Goal: Information Seeking & Learning: Learn about a topic

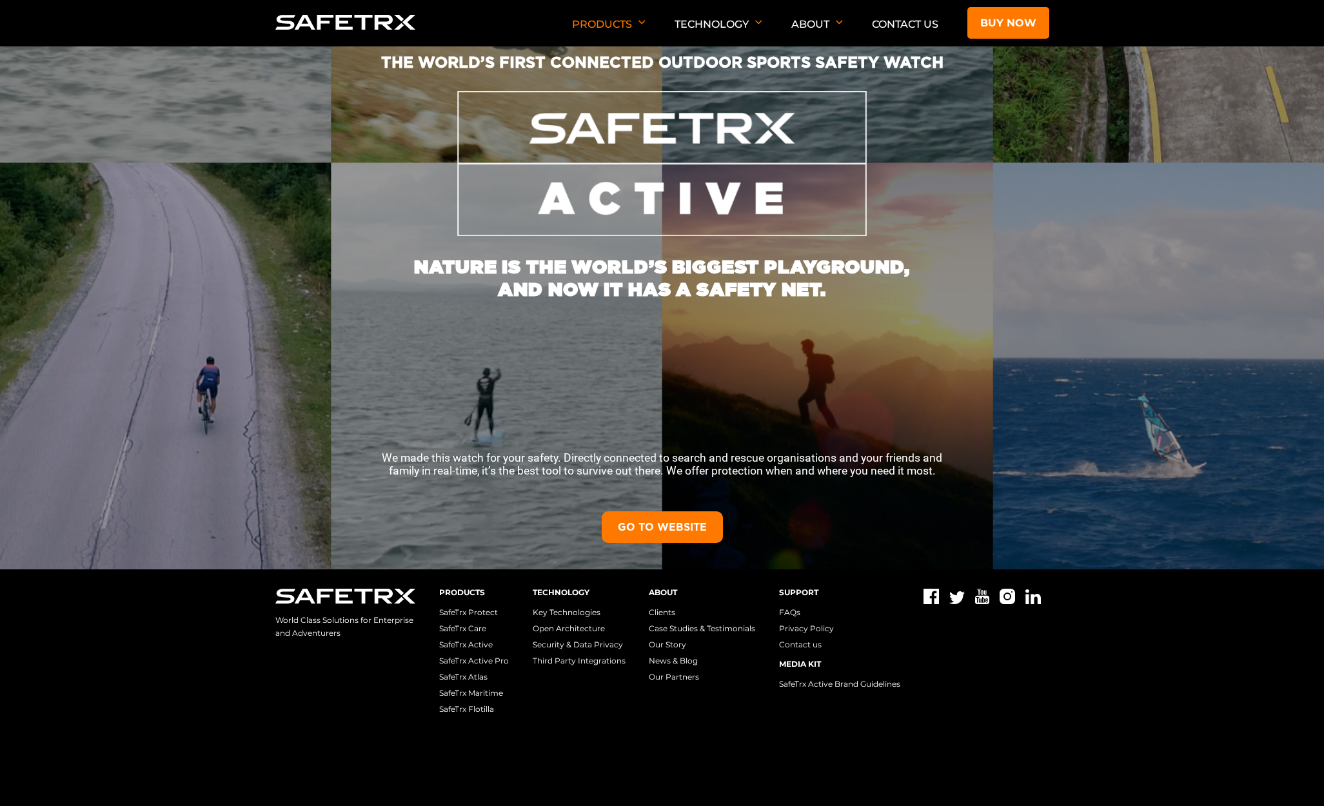
scroll to position [244, 0]
click at [679, 527] on link "GO TO WEBSITE" at bounding box center [662, 526] width 121 height 32
click at [471, 625] on link "SafeTrx Care" at bounding box center [462, 627] width 47 height 10
click at [478, 658] on link "SafeTrx Active Pro" at bounding box center [474, 659] width 70 height 10
click at [472, 675] on link "SafeTrx Atlas" at bounding box center [463, 676] width 48 height 10
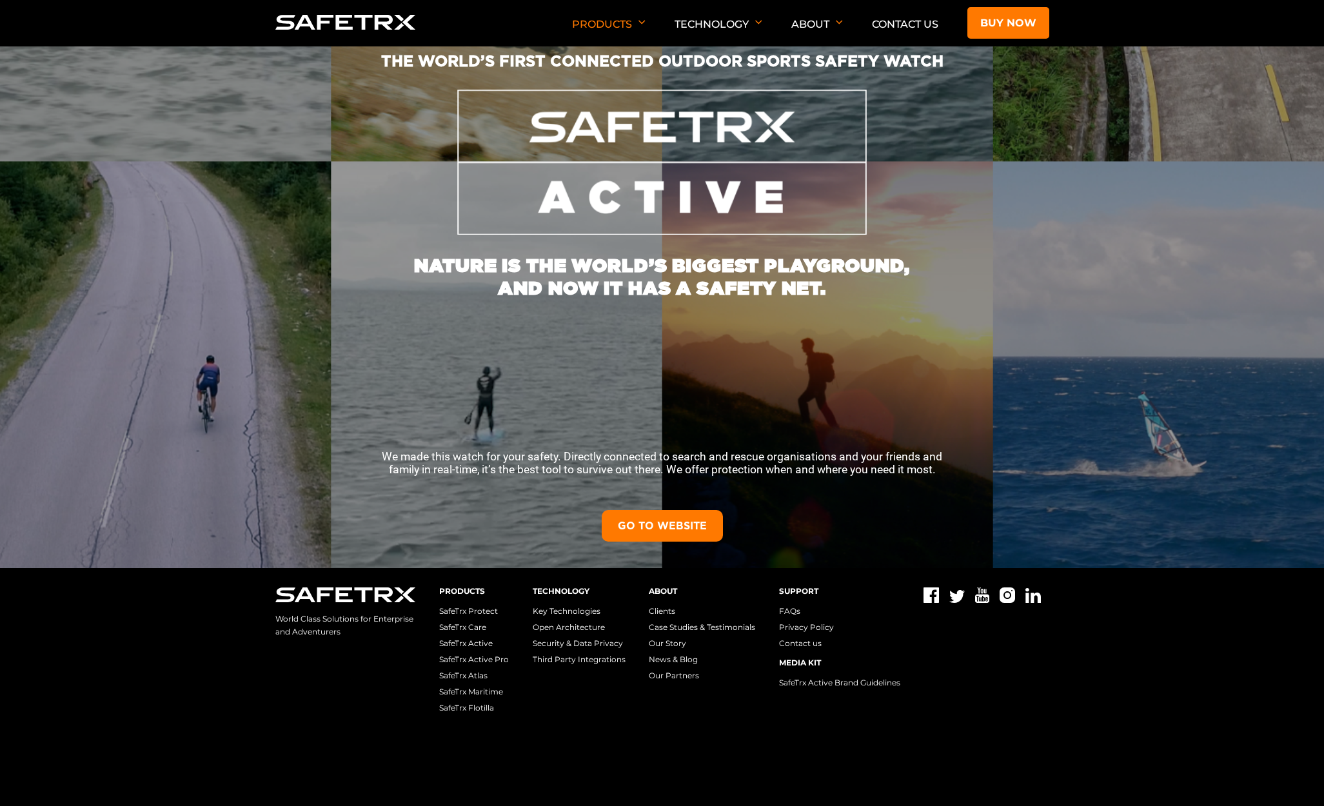
click at [462, 691] on link "SafeTrx Maritime" at bounding box center [471, 692] width 64 height 10
click at [477, 707] on link "SafeTrx Flotilla" at bounding box center [466, 708] width 55 height 10
click at [482, 611] on link "SafeTrx Protect" at bounding box center [468, 611] width 59 height 10
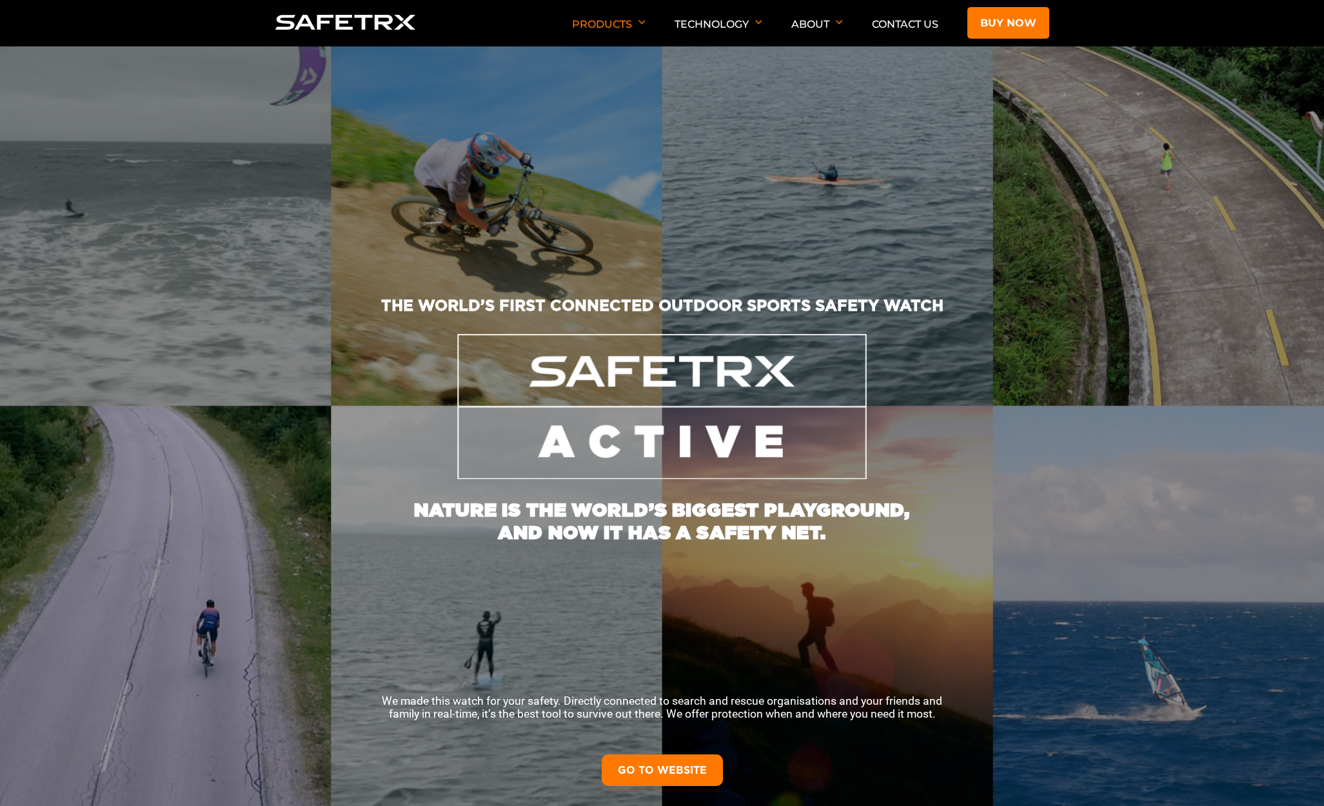
scroll to position [0, 0]
click at [653, 769] on link "GO TO WEBSITE" at bounding box center [662, 770] width 121 height 32
click at [386, 21] on img at bounding box center [345, 22] width 141 height 15
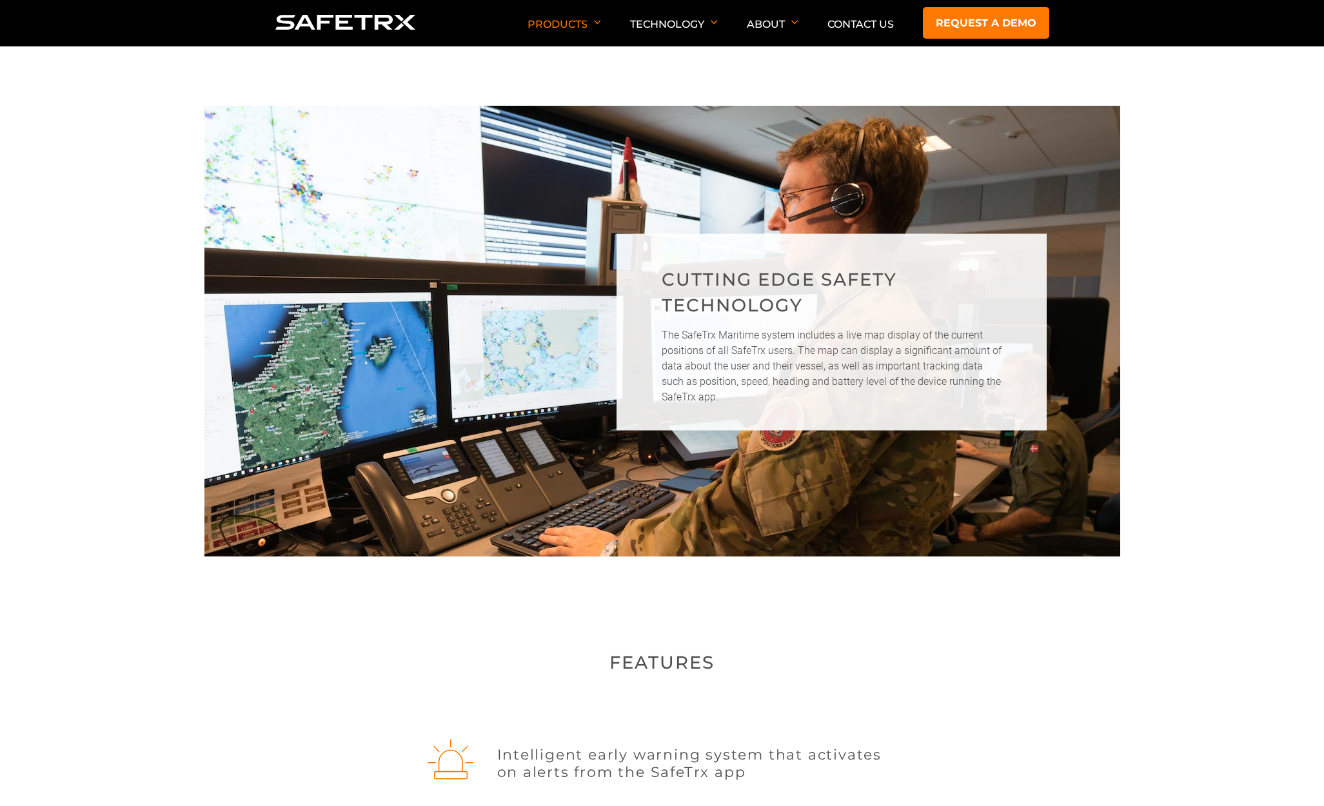
scroll to position [646, 0]
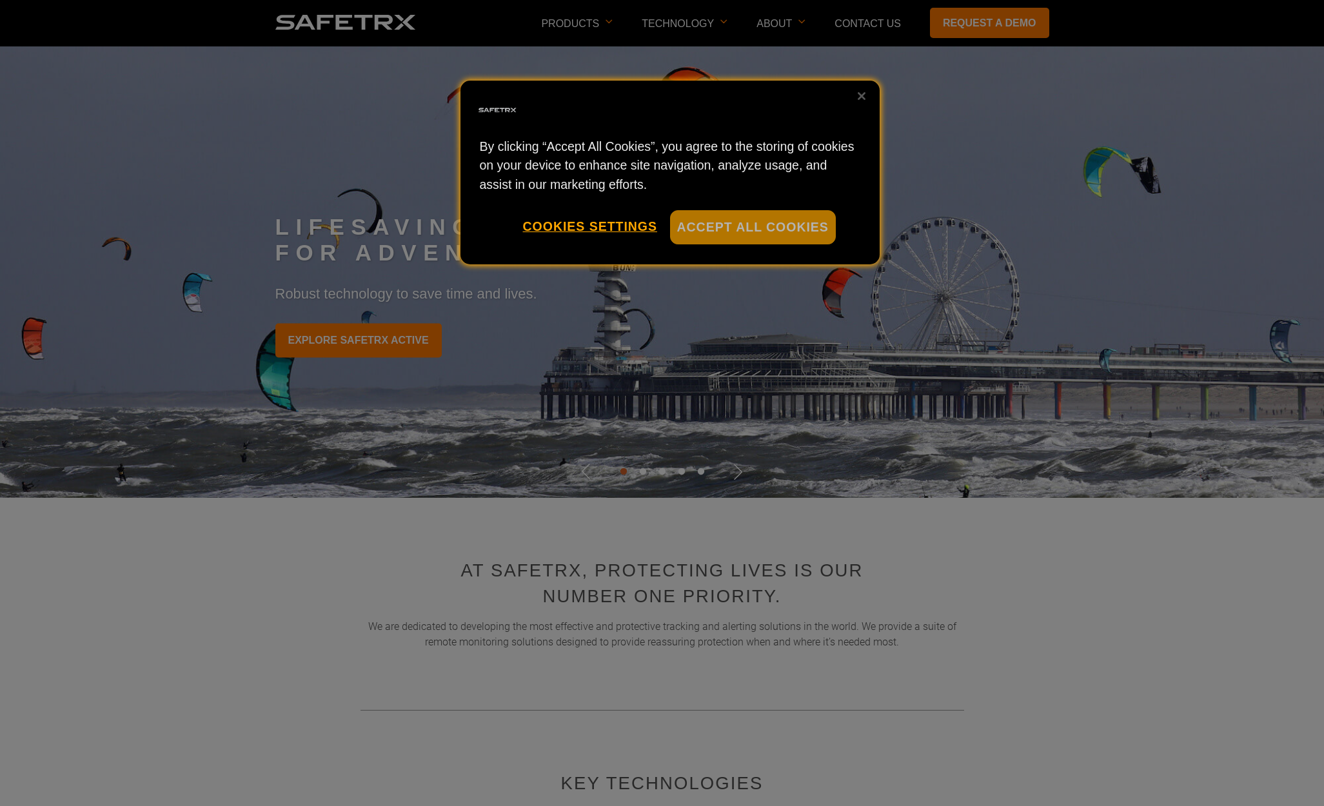
click at [756, 227] on button "Accept All Cookies" at bounding box center [753, 227] width 166 height 34
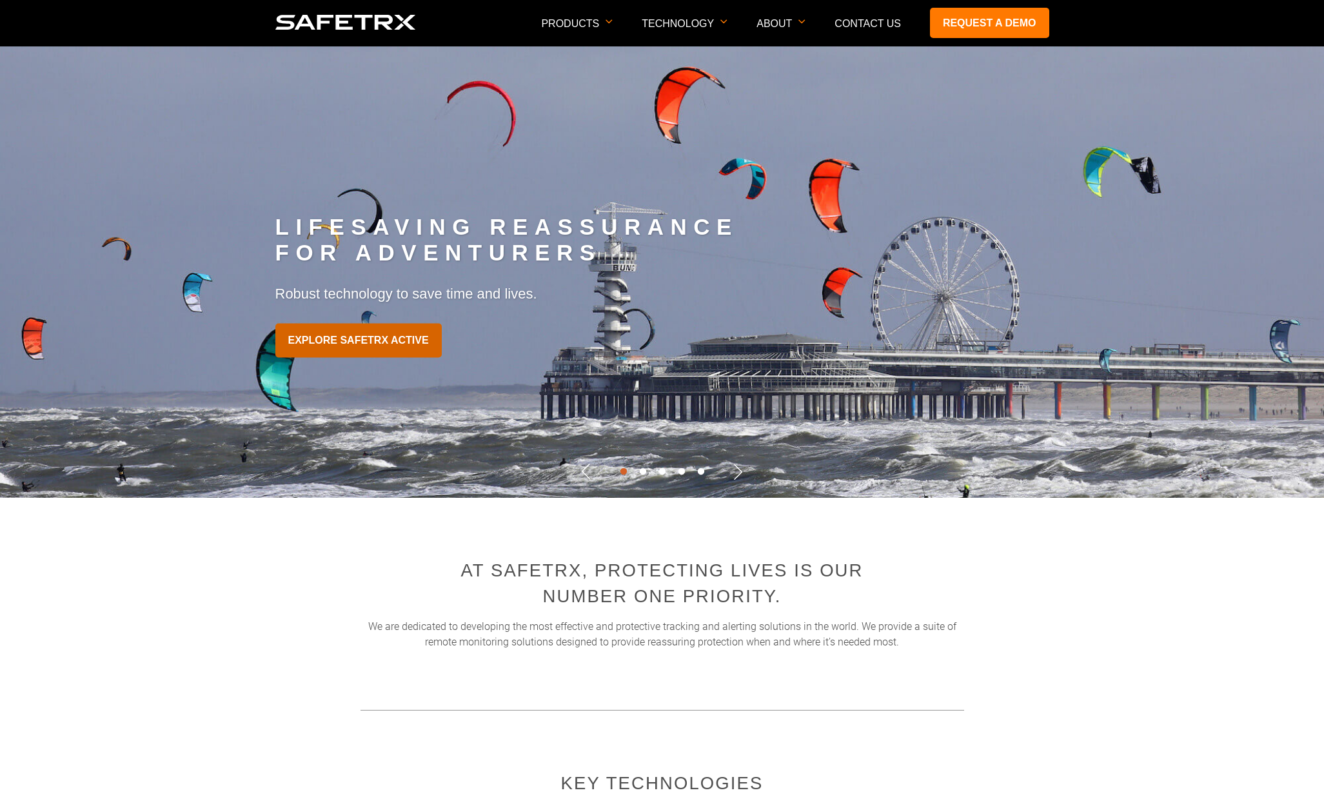
click at [404, 339] on link "EXPLORE SAFETRX ACTIVE" at bounding box center [358, 341] width 166 height 34
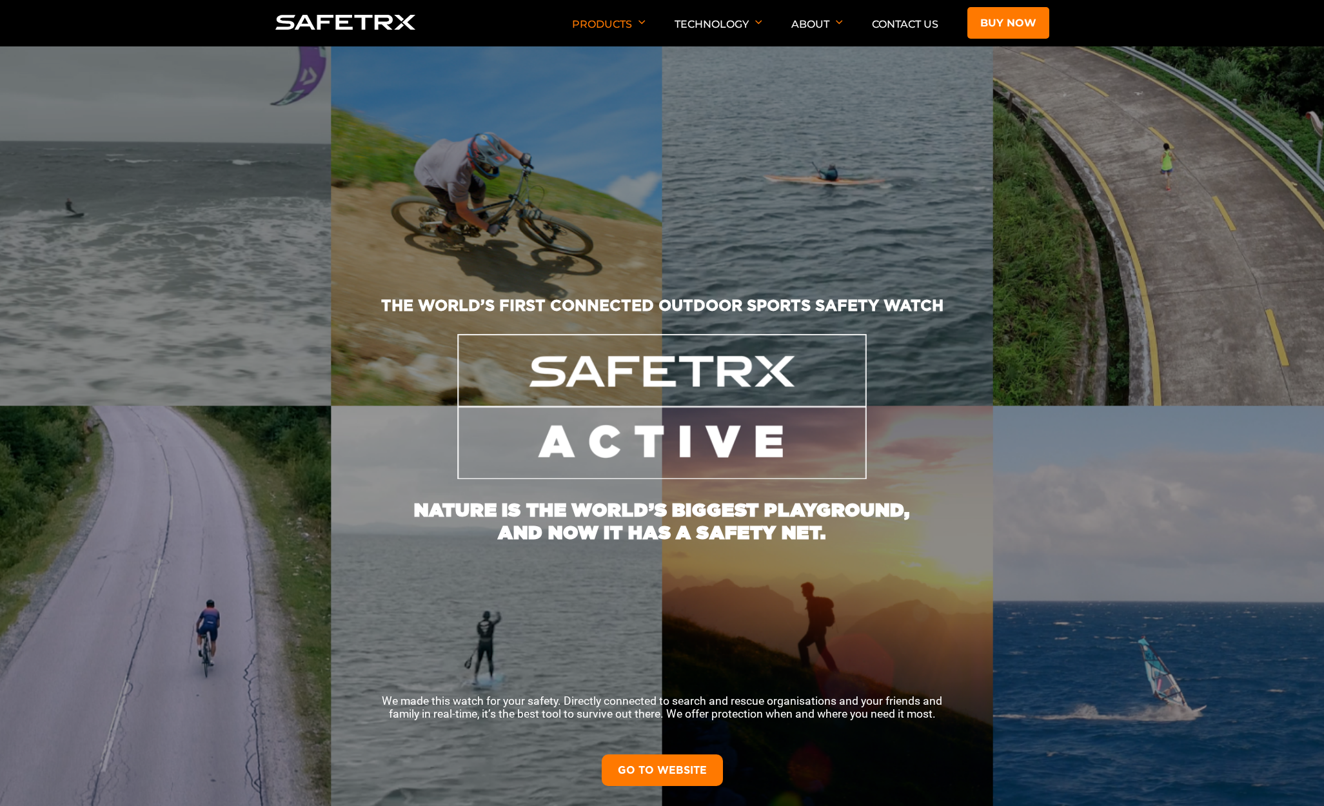
click at [679, 773] on link "GO TO WEBSITE" at bounding box center [662, 770] width 121 height 32
